Goal: Information Seeking & Learning: Understand process/instructions

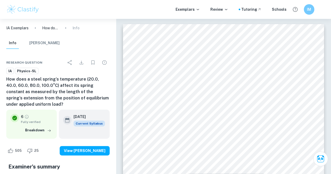
click at [50, 28] on p "How does a steel spring’s temperature (20.0, 40.0, 60.0, 80.0, 100.0°C) affect …" at bounding box center [50, 28] width 17 height 6
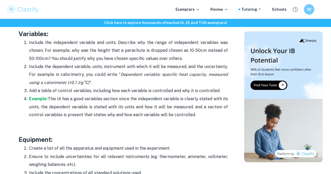
scroll to position [891, 0]
drag, startPoint x: 126, startPoint y: 50, endPoint x: 92, endPoint y: 45, distance: 33.9
click at [92, 45] on p "Include the independent variable and units. Describe why the range of independe…" at bounding box center [128, 51] width 199 height 24
